Goal: Task Accomplishment & Management: Use online tool/utility

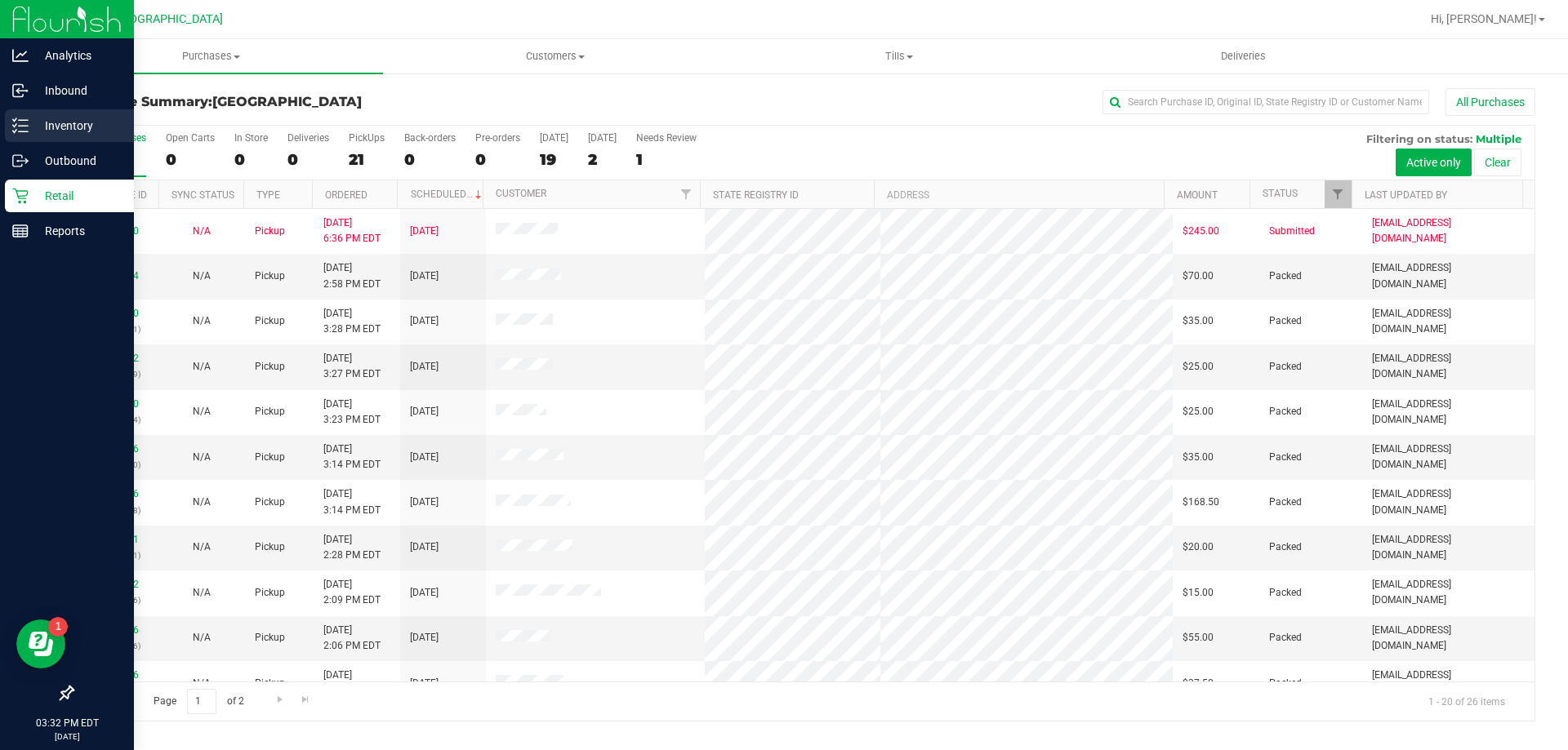
click at [72, 113] on div "Inventory" at bounding box center [69, 125] width 129 height 32
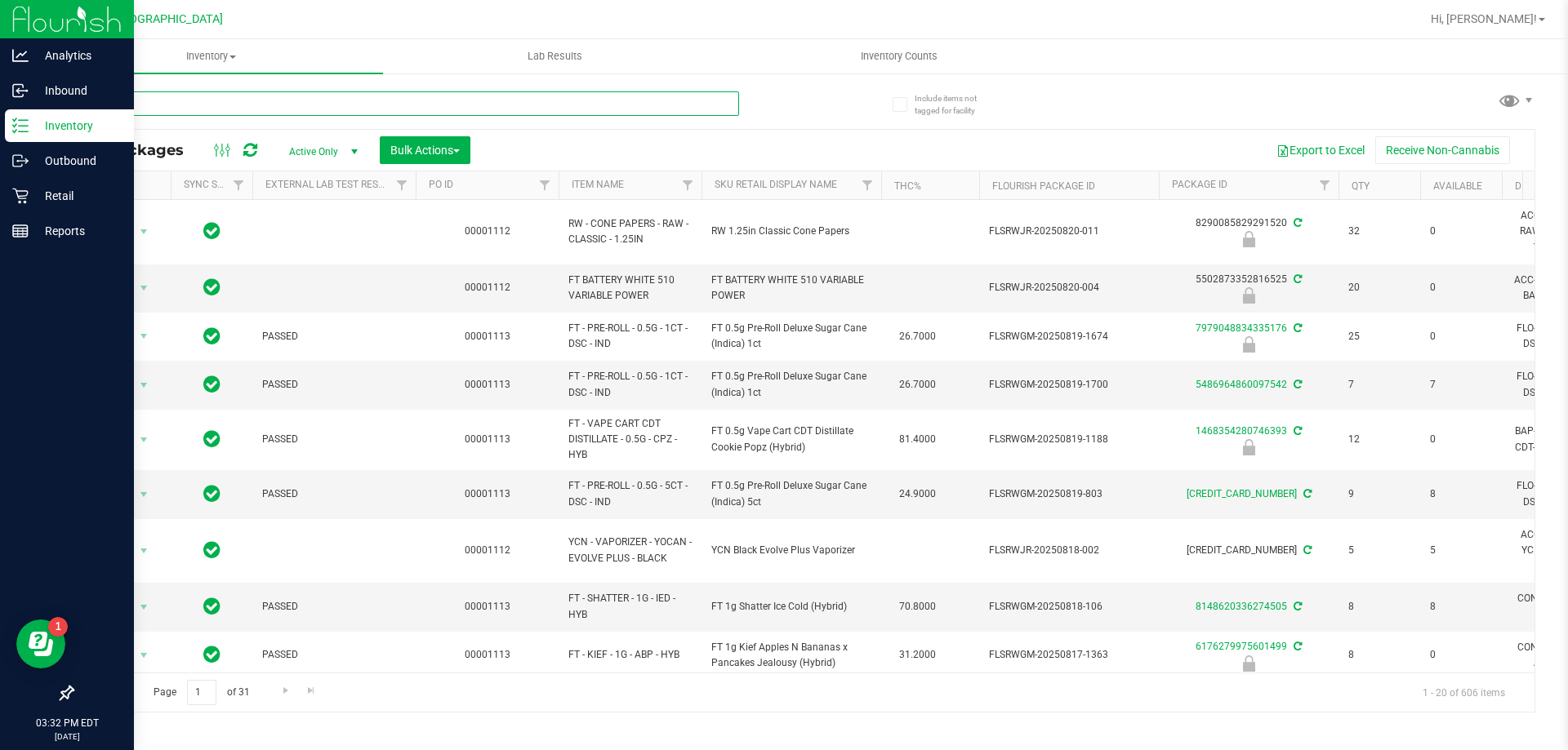
click at [382, 106] on input "text" at bounding box center [405, 103] width 667 height 24
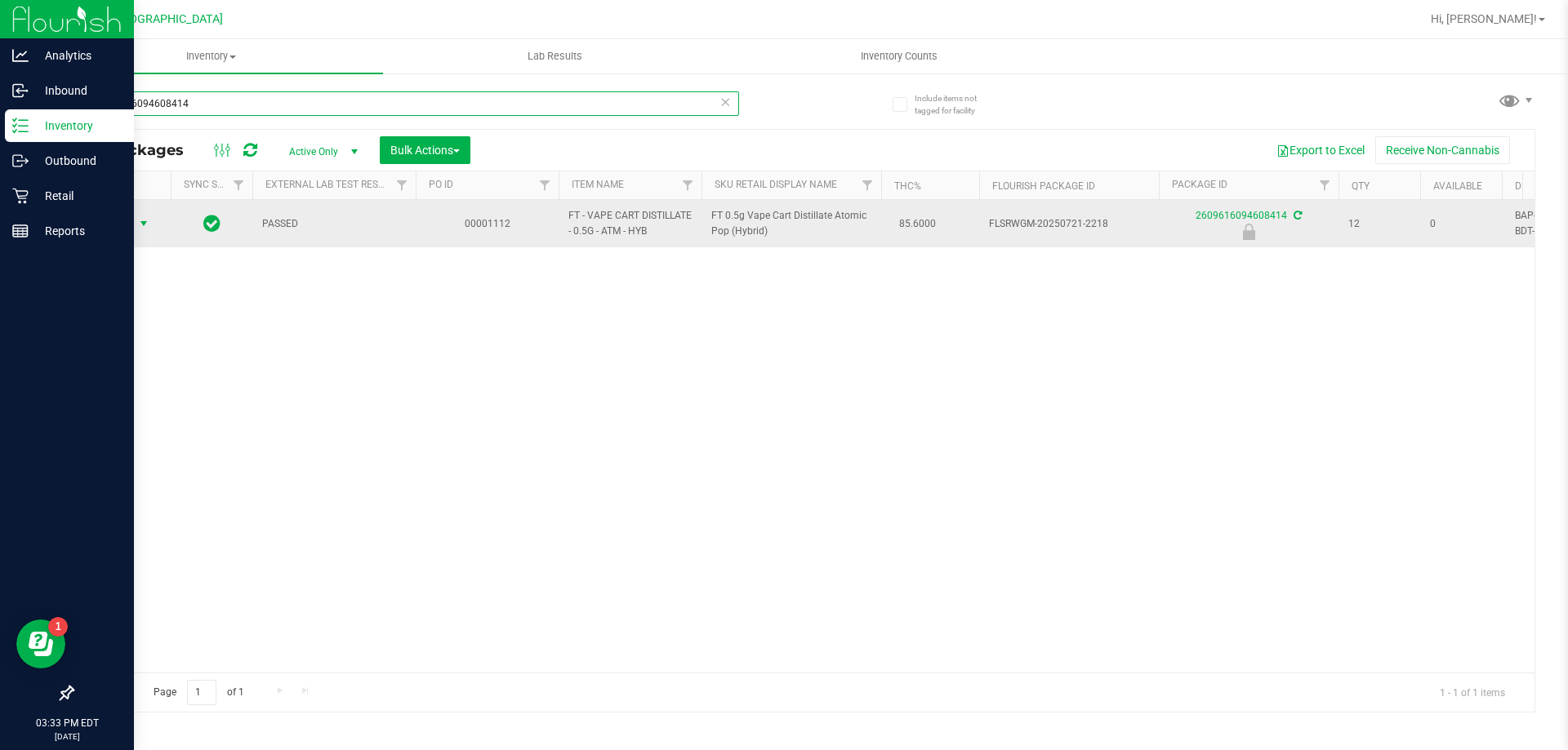
type input "2609616094608414"
click at [140, 213] on span "select" at bounding box center [144, 223] width 21 height 23
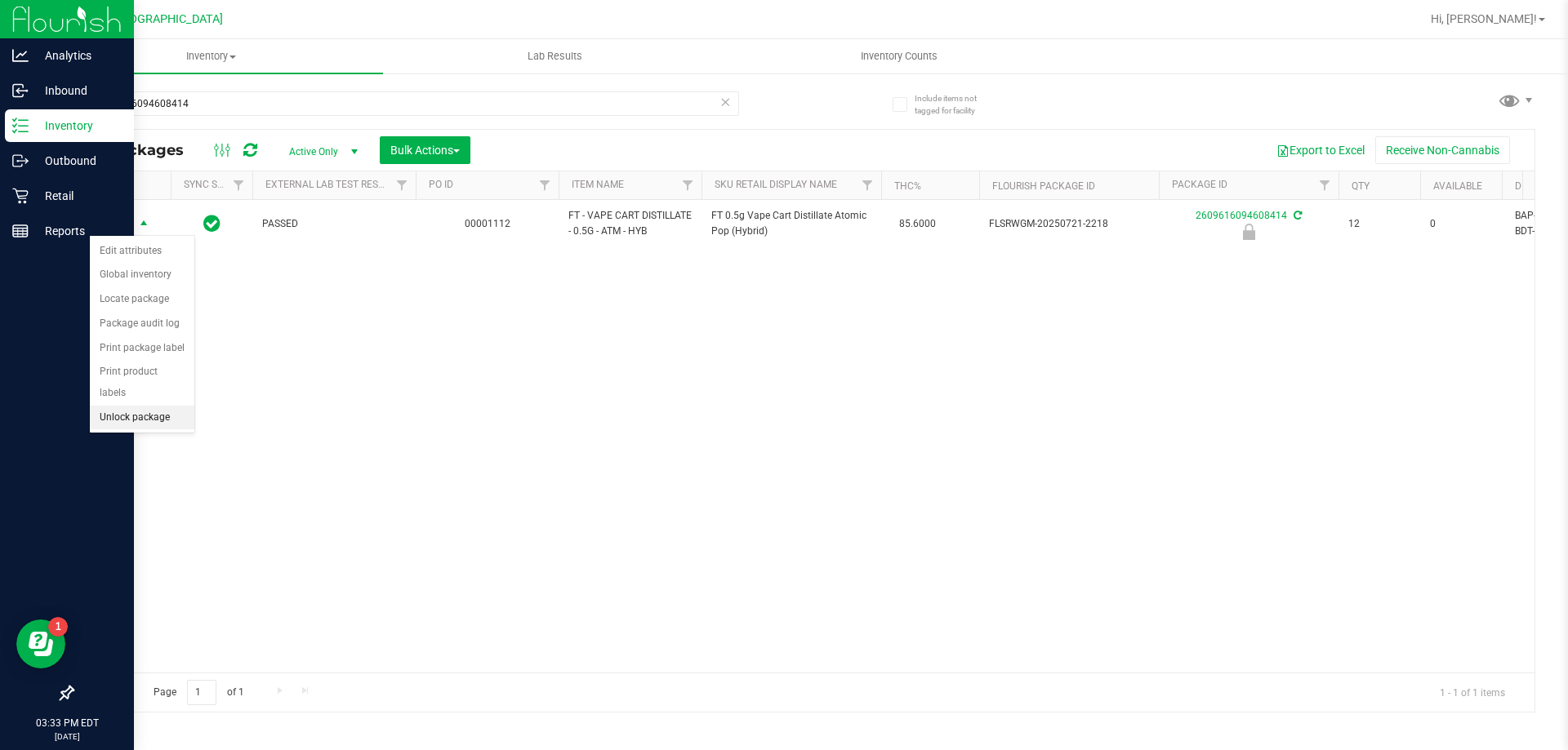
click at [122, 406] on li "Unlock package" at bounding box center [143, 418] width 105 height 24
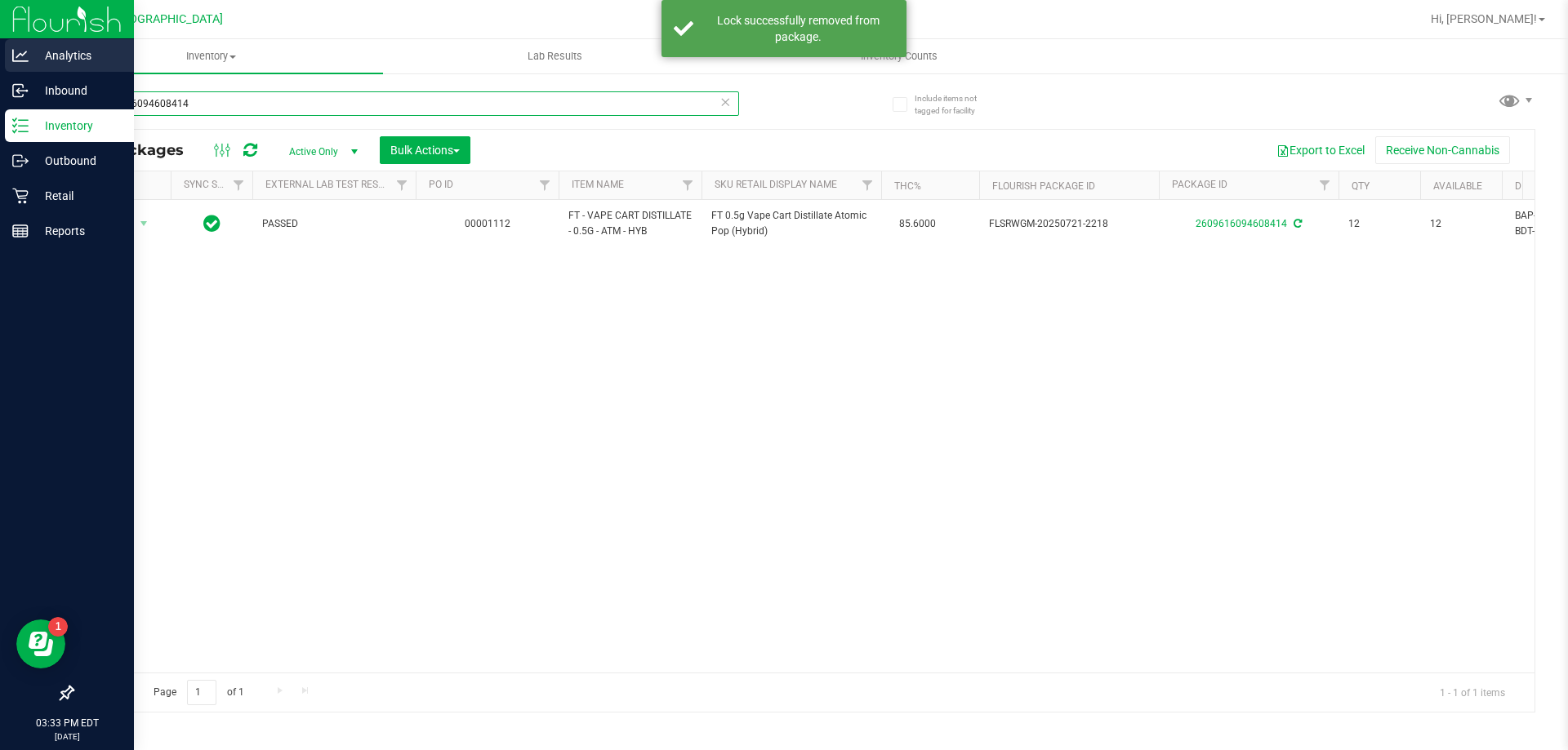
drag, startPoint x: 271, startPoint y: 113, endPoint x: 0, endPoint y: 59, distance: 276.3
click at [0, 59] on div "Analytics Inbound Inventory Outbound Retail Reports 03:33 PM EDT [DATE] 08/26 P…" at bounding box center [784, 375] width 1568 height 750
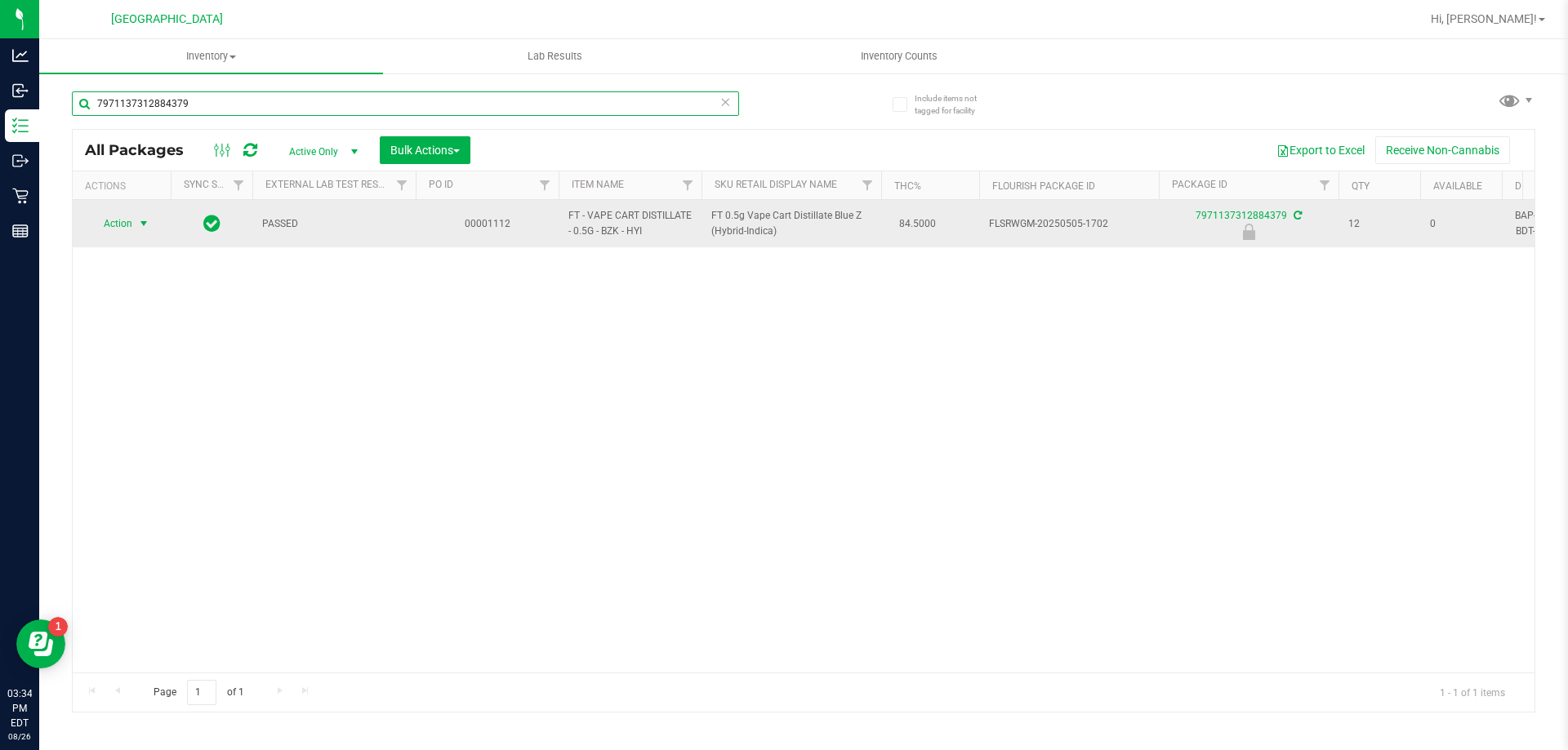
type input "7971137312884379"
click at [147, 220] on span "select" at bounding box center [144, 224] width 13 height 13
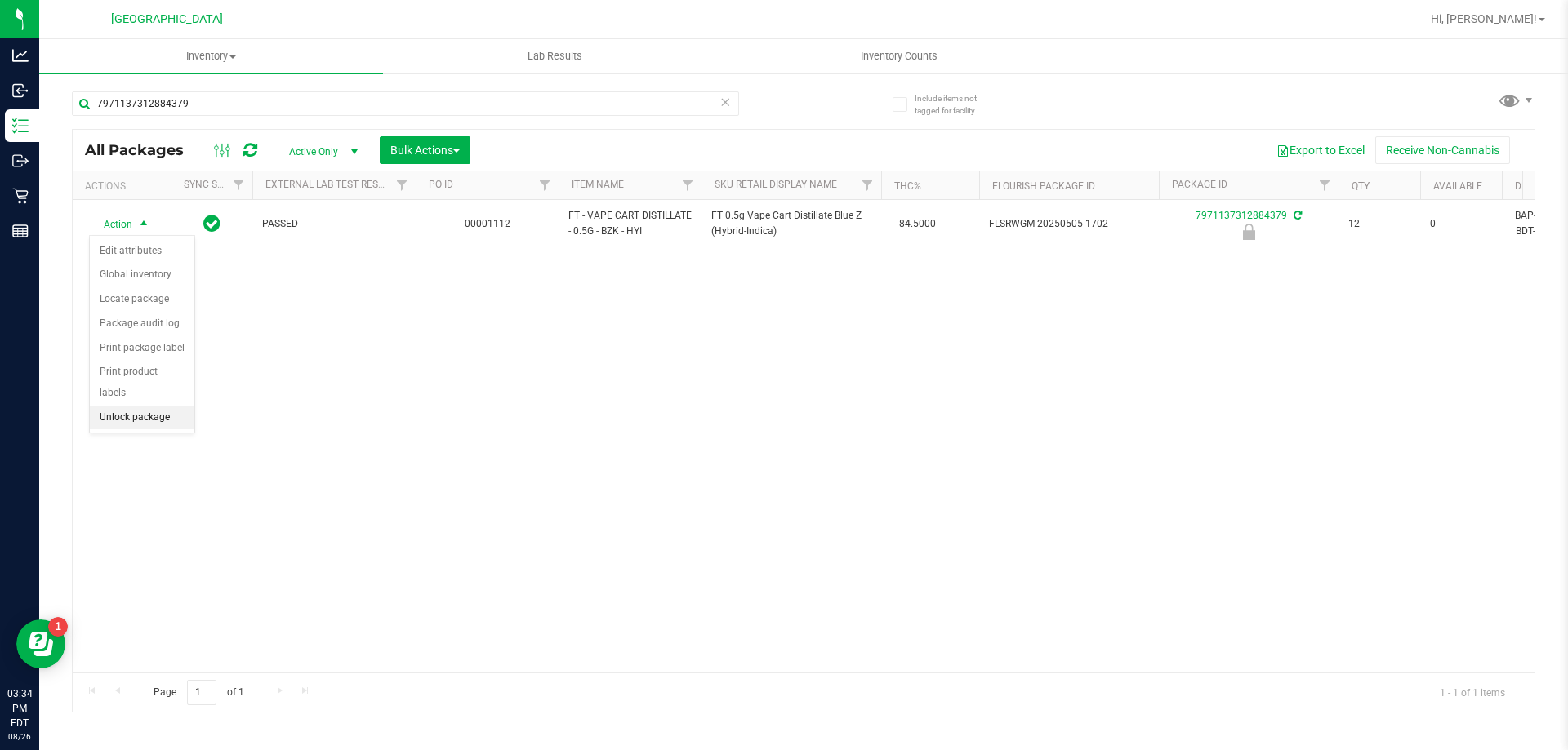
click at [159, 410] on div "Action Edit attributes Global inventory Locate package Package audit log Print …" at bounding box center [143, 335] width 107 height 199
click at [156, 406] on li "Unlock package" at bounding box center [143, 418] width 105 height 24
